Goal: Information Seeking & Learning: Learn about a topic

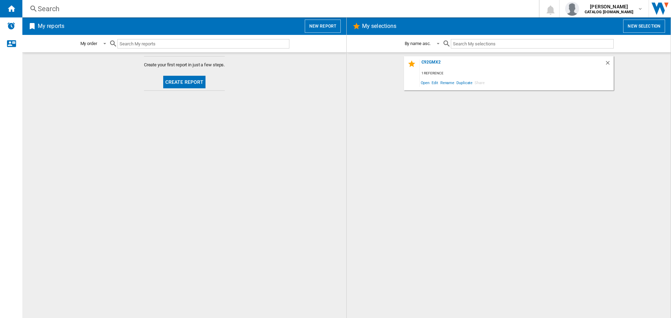
click at [54, 7] on div "Search" at bounding box center [279, 9] width 483 height 10
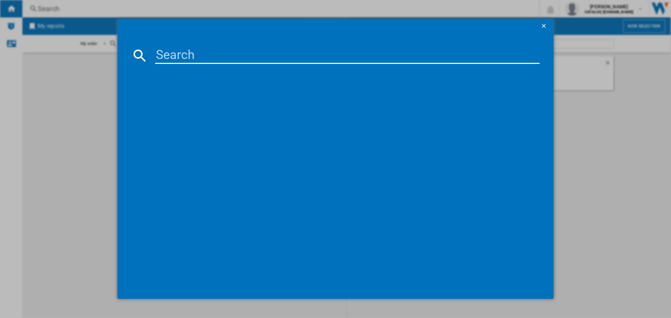
paste input "SUK92MX9-1"
type input "SUK92MX9-1"
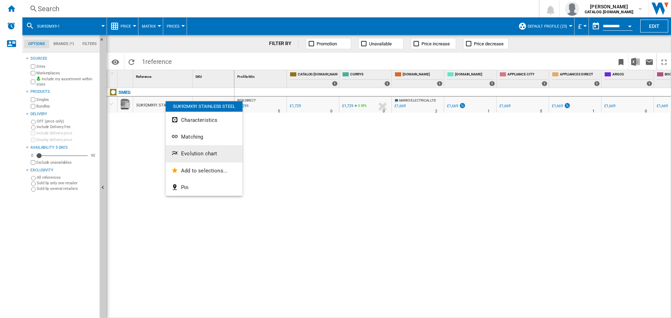
click at [195, 156] on span "Evolution chart" at bounding box center [199, 154] width 36 height 6
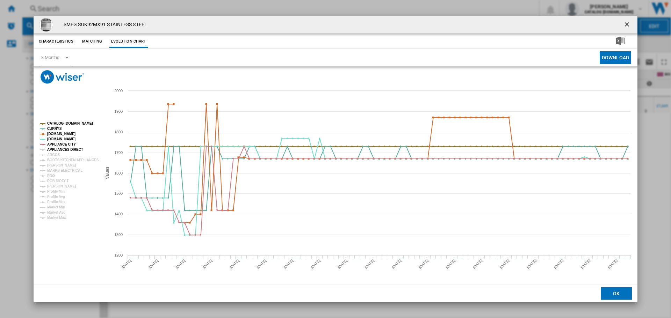
click at [53, 149] on tspan "APPLIANCES DIRECT" at bounding box center [65, 150] width 36 height 4
click at [56, 155] on tspan "ARGOS" at bounding box center [53, 155] width 13 height 4
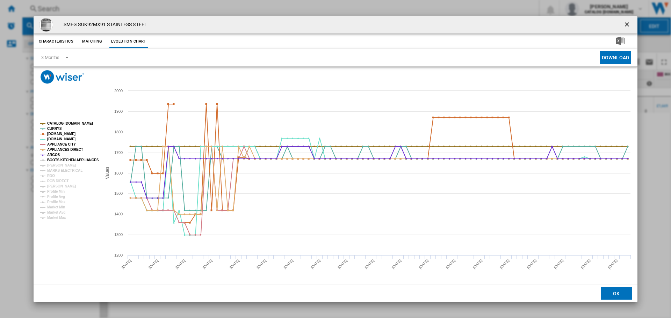
click at [57, 159] on tspan "BOOTS KITCHEN APPLIANCES" at bounding box center [73, 160] width 52 height 4
click at [61, 166] on tspan "[PERSON_NAME]" at bounding box center [61, 165] width 29 height 4
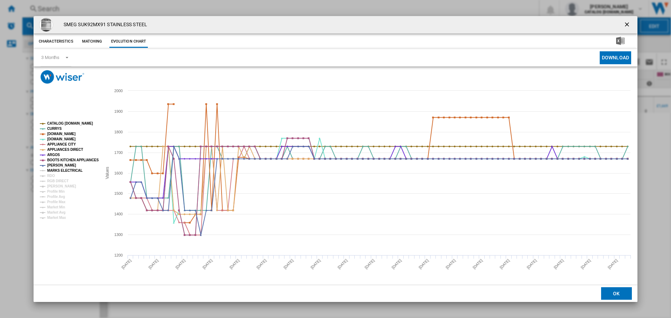
click at [63, 170] on tspan "MARKS ELECTRICAL" at bounding box center [64, 171] width 35 height 4
